Goal: Task Accomplishment & Management: Manage account settings

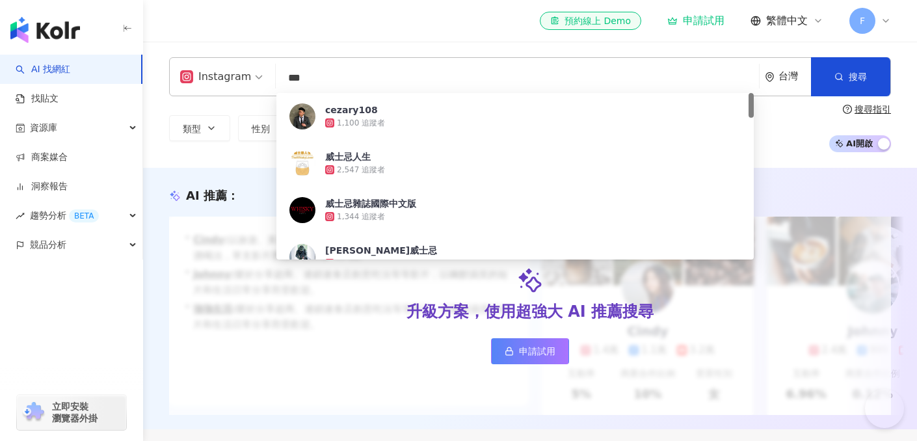
click at [385, 37] on div "el-icon-cs 預約線上 Demo 申請試用 繁體中文 F" at bounding box center [530, 21] width 722 height 42
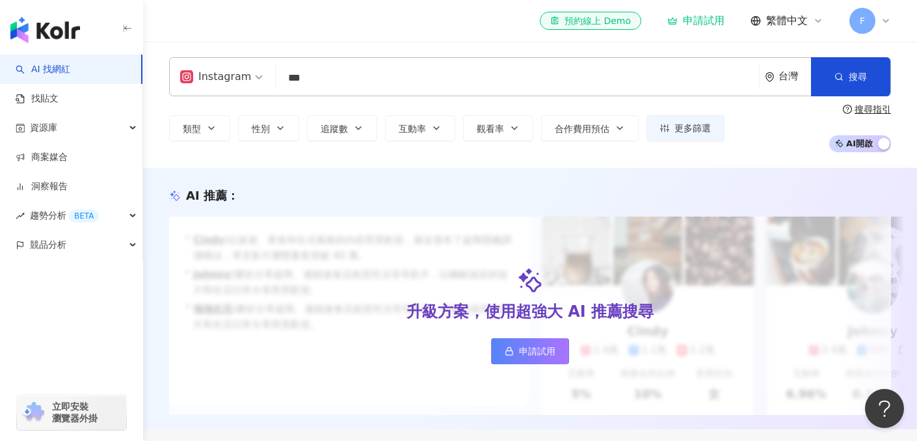
click at [884, 23] on icon at bounding box center [886, 21] width 10 height 10
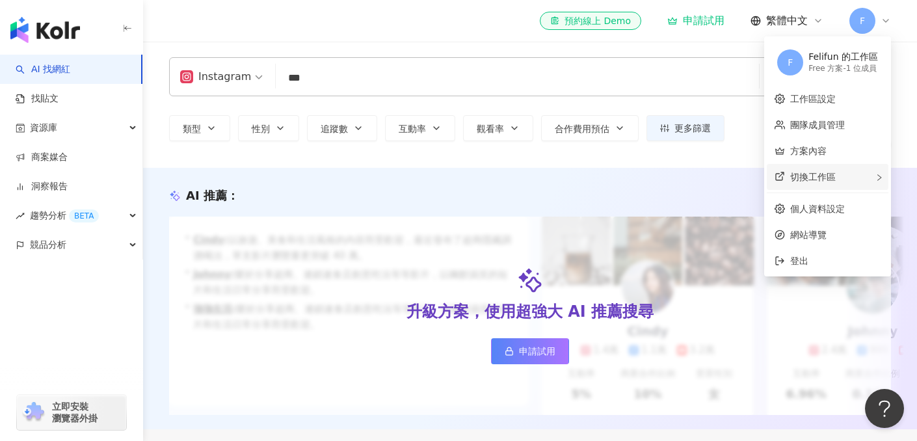
click at [876, 174] on icon "right" at bounding box center [880, 178] width 8 height 8
click at [883, 180] on icon "right" at bounding box center [880, 178] width 8 height 8
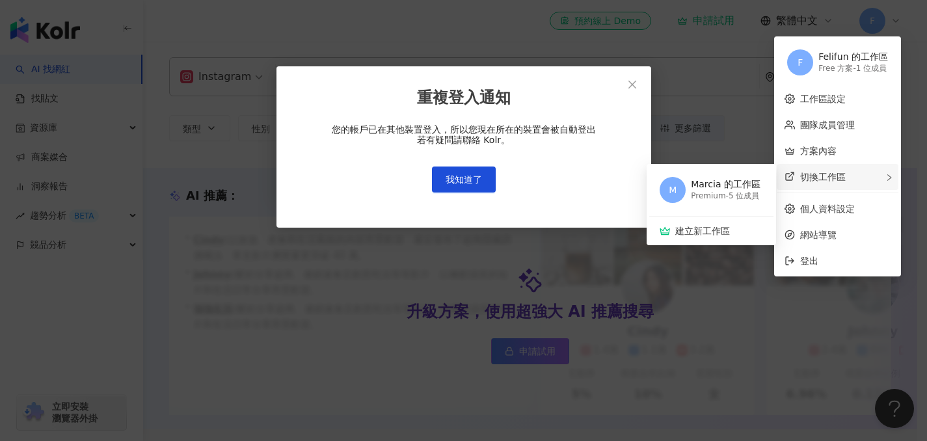
click at [850, 172] on div "切換工作區 M Marcia 的工作區 Premium - 5 位成員 建立新工作區" at bounding box center [838, 177] width 122 height 26
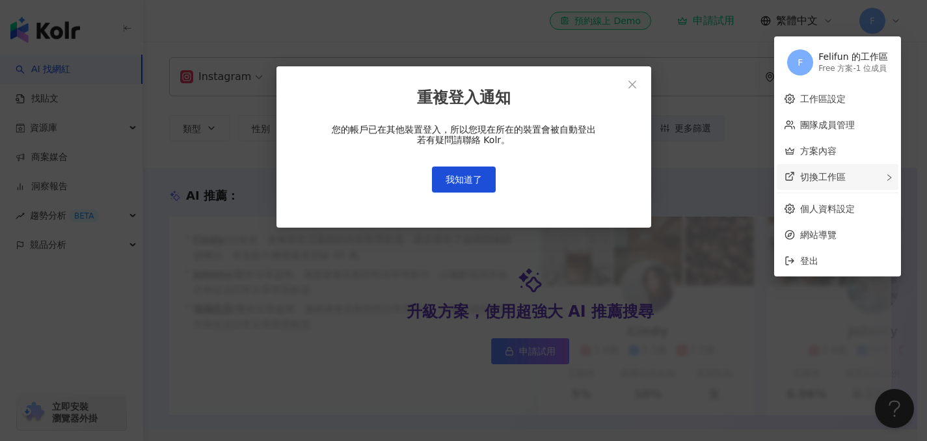
click at [850, 173] on div "切換工作區 M Marcia 的工作區 Premium - 5 位成員 建立新工作區" at bounding box center [838, 177] width 122 height 26
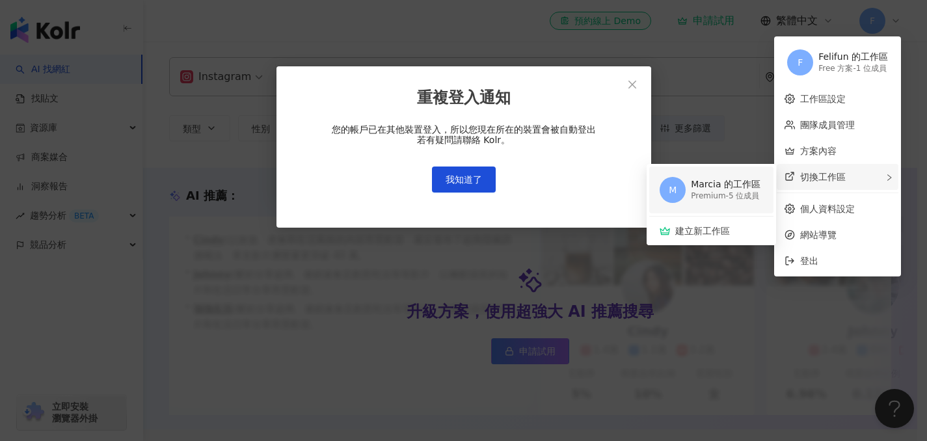
click at [726, 195] on div "Premium - 5 位成員" at bounding box center [726, 196] width 70 height 11
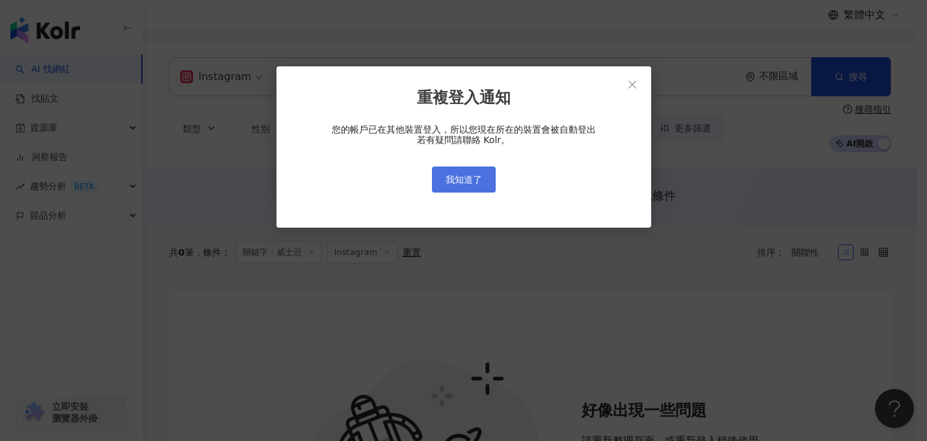
click at [487, 176] on button "我知道了" at bounding box center [464, 180] width 64 height 26
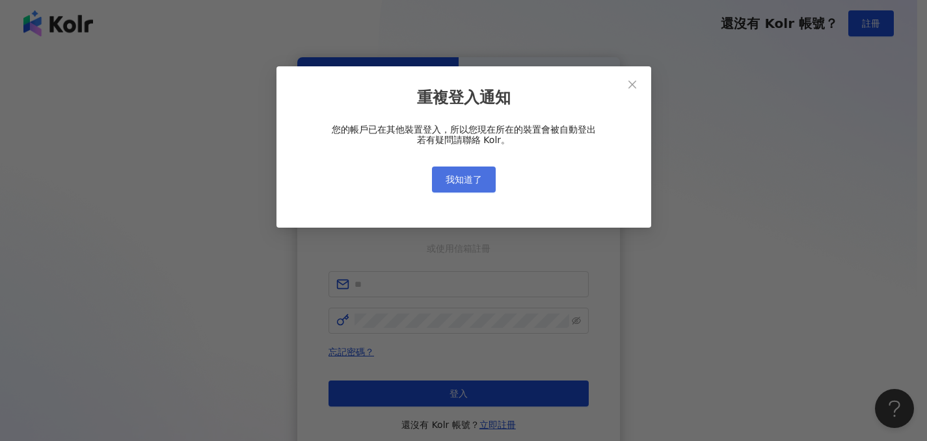
click at [476, 179] on div "重複登入通知 您的帳戶已在其他裝置登入，所以您現在所在的裝置會被自動登出 若有疑問請聯絡 Kolr。 我知道了" at bounding box center [463, 220] width 927 height 441
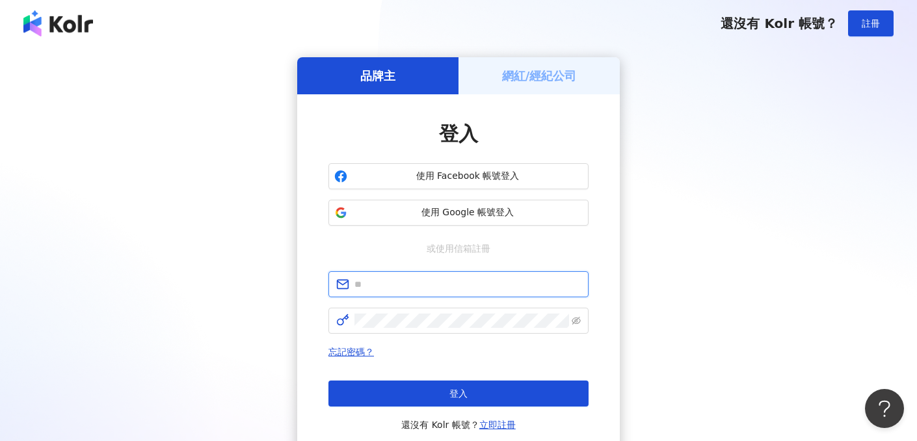
click at [409, 282] on input "text" at bounding box center [468, 284] width 226 height 14
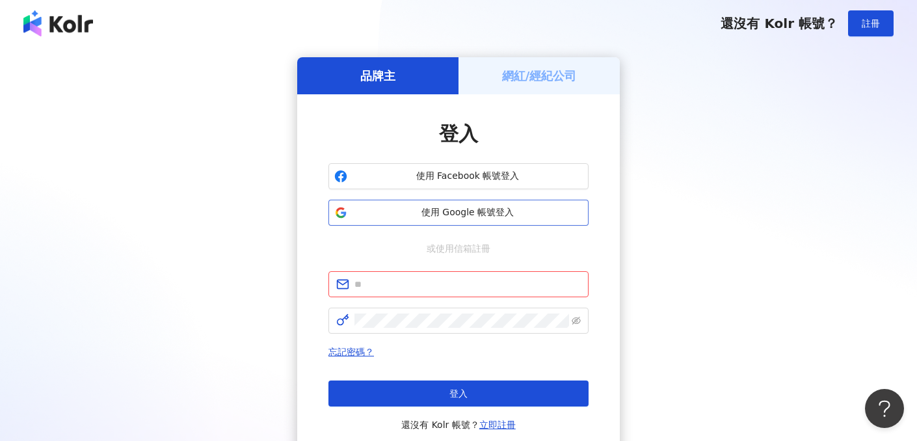
click at [384, 221] on button "使用 Google 帳號登入" at bounding box center [459, 213] width 260 height 26
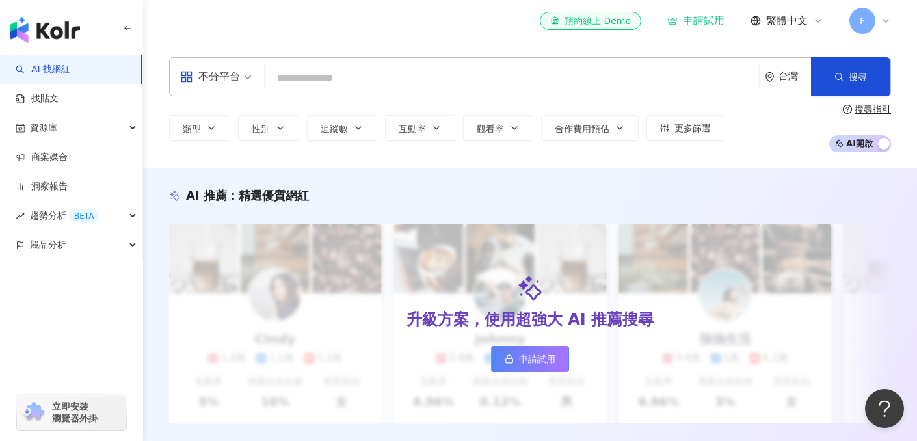
click at [886, 24] on icon at bounding box center [886, 21] width 10 height 10
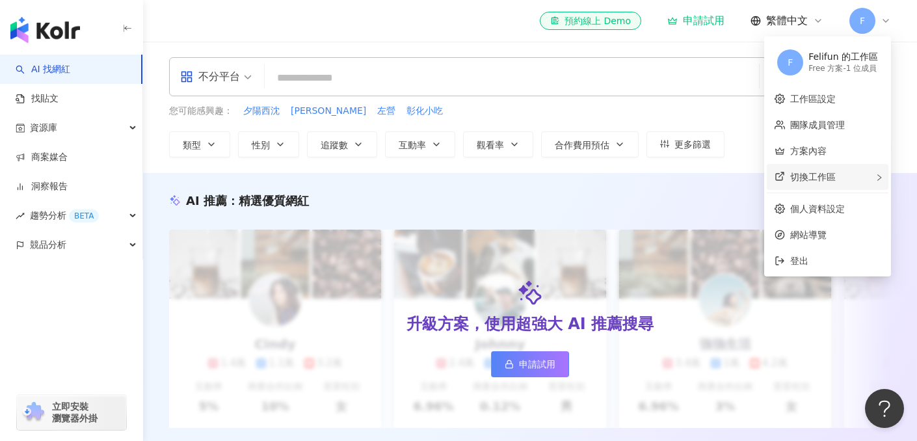
click at [798, 183] on div "切換工作區" at bounding box center [828, 177] width 122 height 26
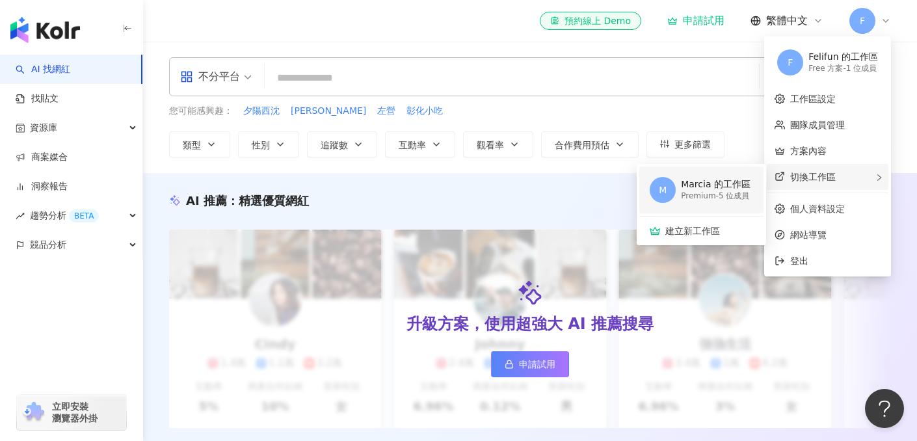
click at [721, 185] on div "Marcia 的工作區" at bounding box center [716, 184] width 70 height 13
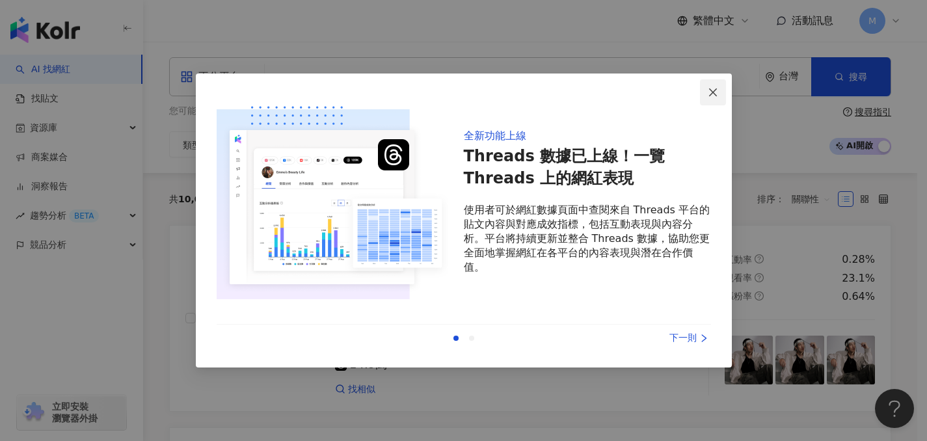
click at [714, 93] on icon "close" at bounding box center [713, 92] width 10 height 10
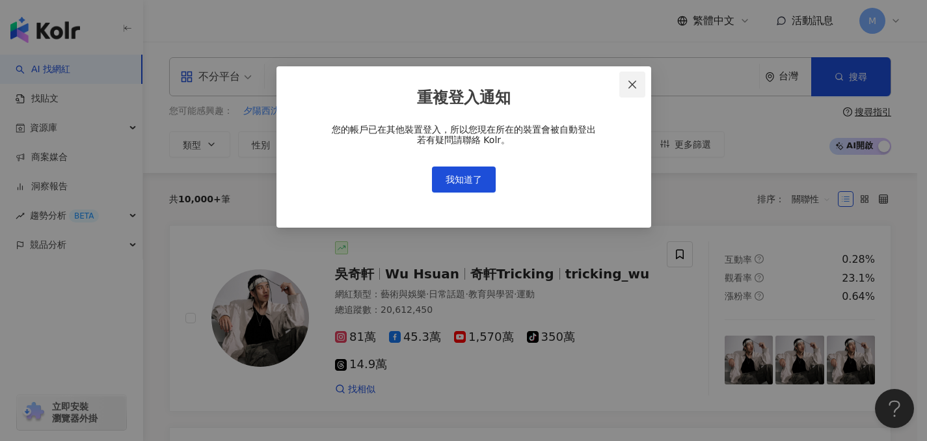
click at [625, 84] on span "Close" at bounding box center [632, 84] width 26 height 10
